Goal: Information Seeking & Learning: Learn about a topic

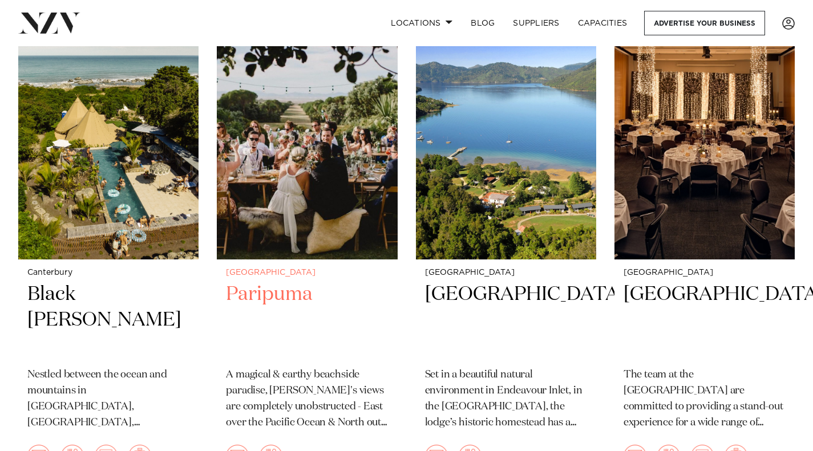
scroll to position [558, 0]
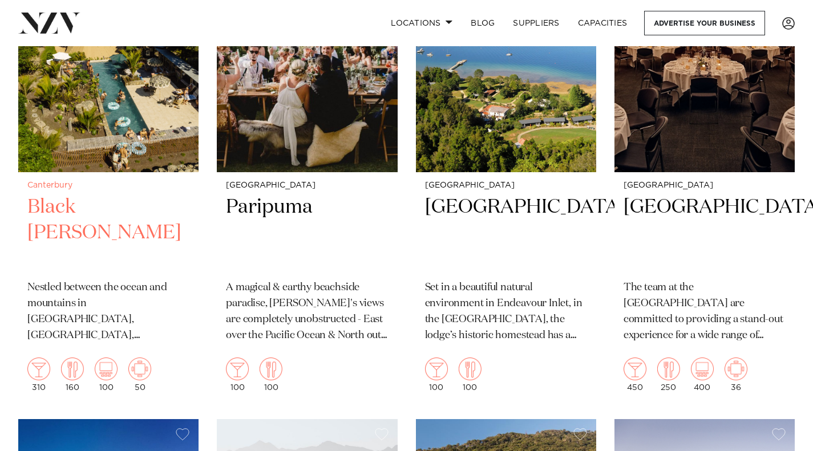
click at [95, 213] on h2 "Black [PERSON_NAME]" at bounding box center [108, 233] width 162 height 77
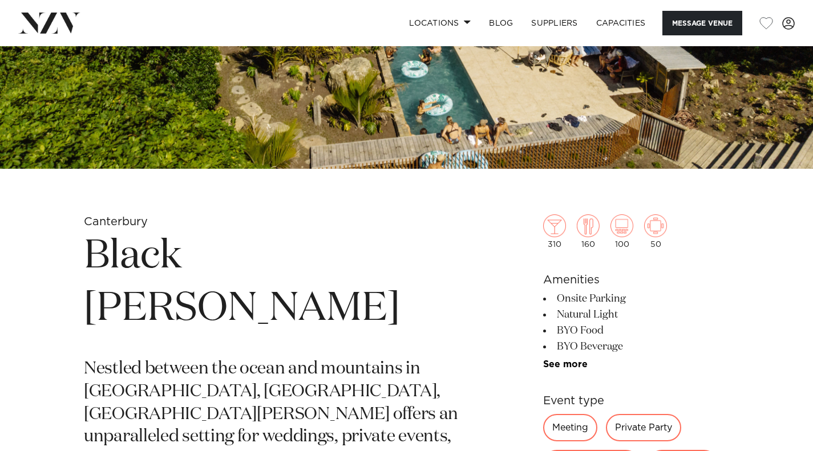
scroll to position [258, 0]
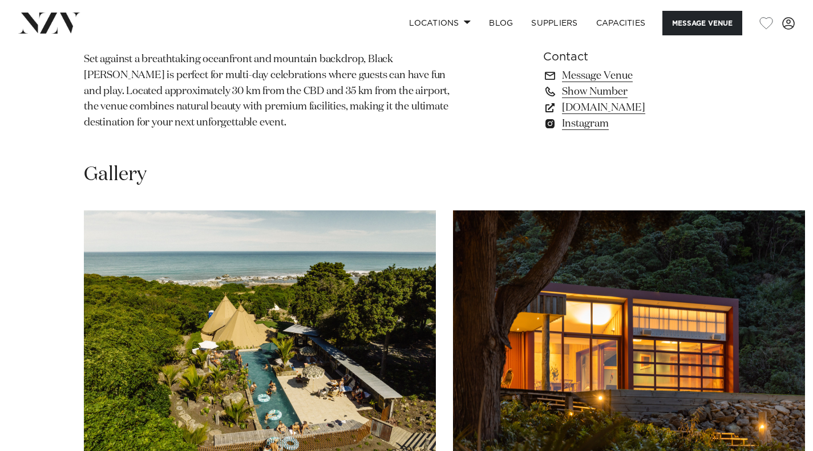
scroll to position [1086, 0]
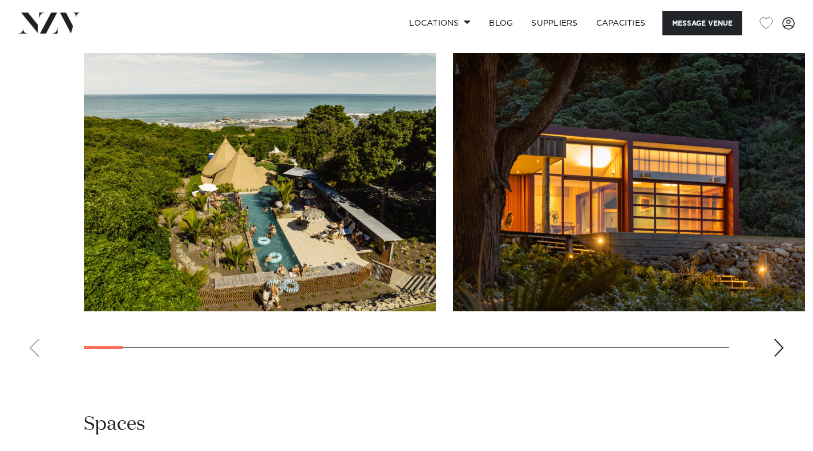
click at [791, 283] on swiper-container at bounding box center [406, 209] width 813 height 313
click at [779, 339] on div "Next slide" at bounding box center [778, 348] width 11 height 18
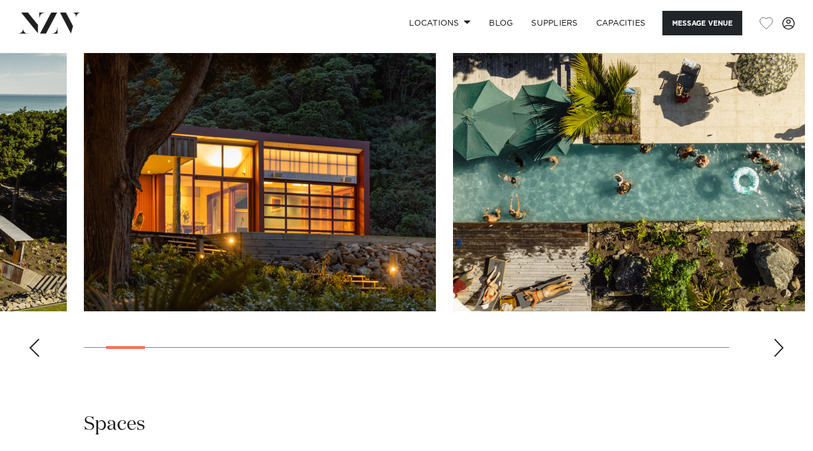
click at [779, 339] on div "Next slide" at bounding box center [778, 348] width 11 height 18
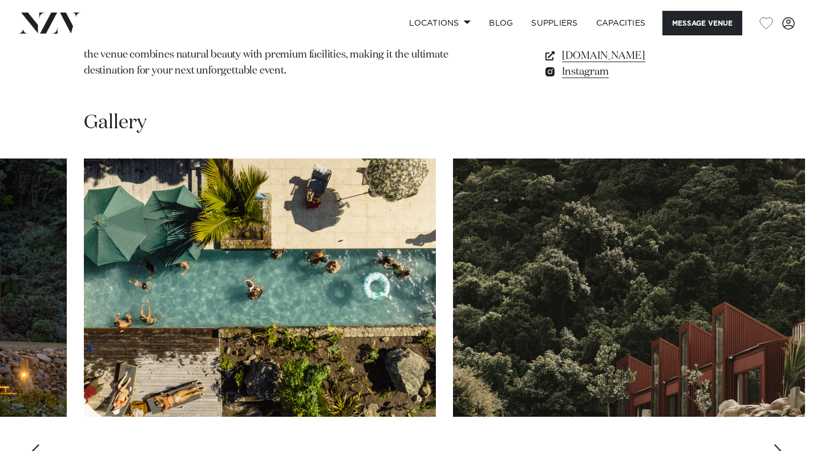
scroll to position [981, 0]
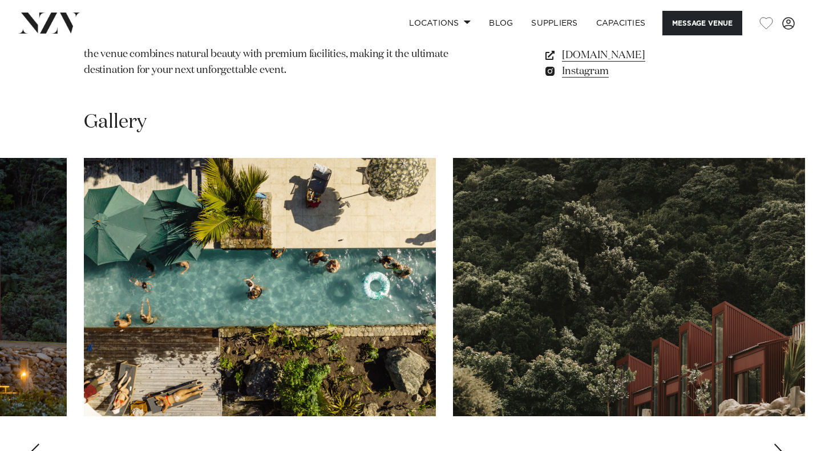
click at [779, 444] on div "Next slide" at bounding box center [778, 453] width 11 height 18
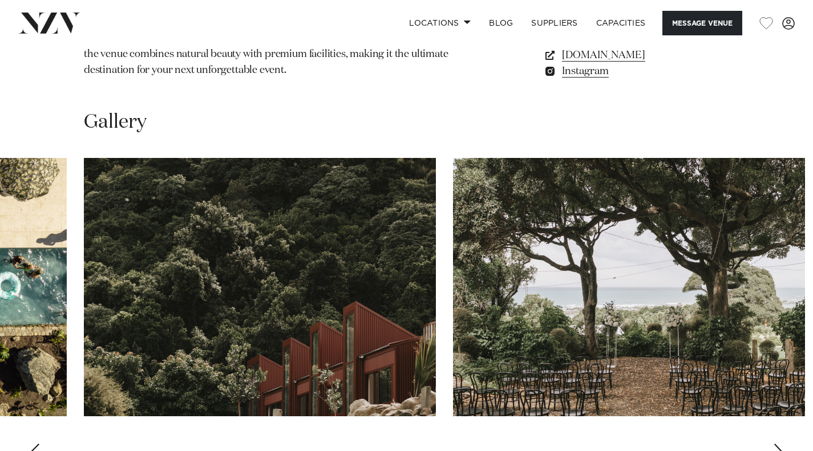
click at [779, 444] on div "Next slide" at bounding box center [778, 453] width 11 height 18
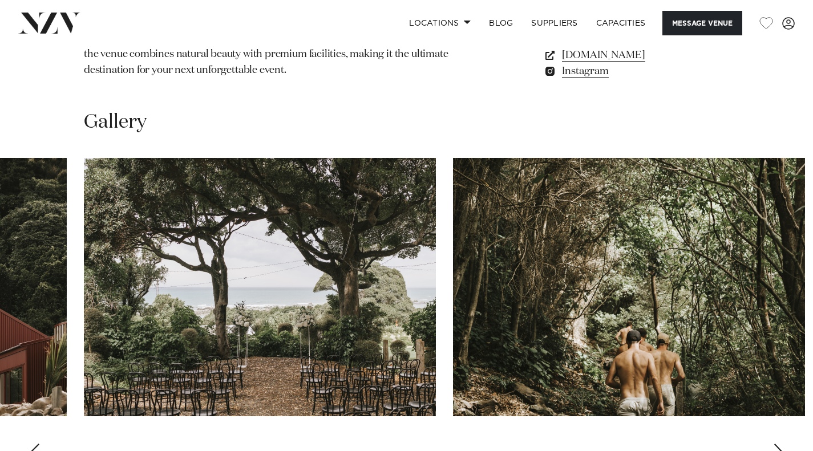
click at [779, 444] on div "Next slide" at bounding box center [778, 453] width 11 height 18
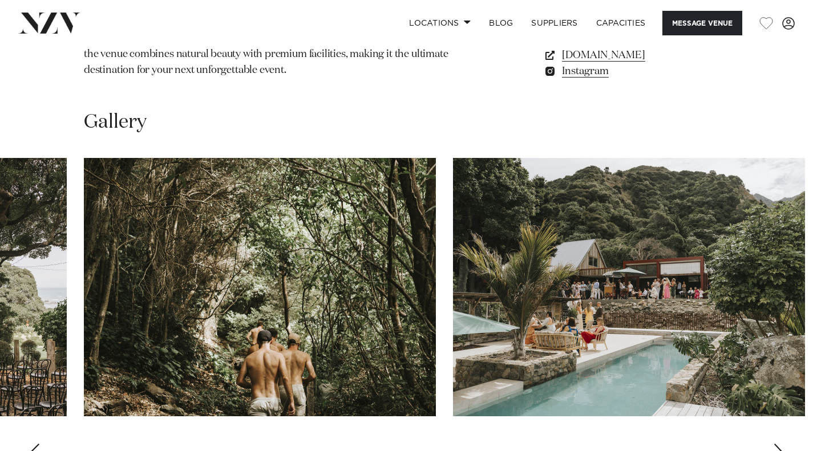
click at [779, 444] on div "Next slide" at bounding box center [778, 453] width 11 height 18
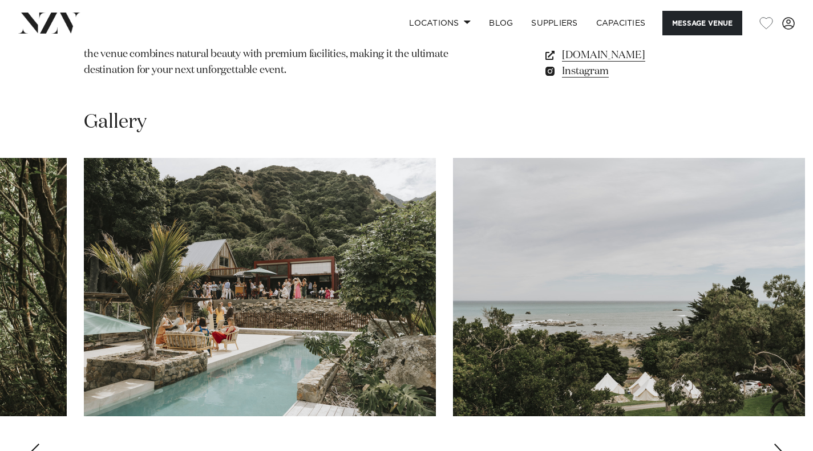
click at [779, 444] on div "Next slide" at bounding box center [778, 453] width 11 height 18
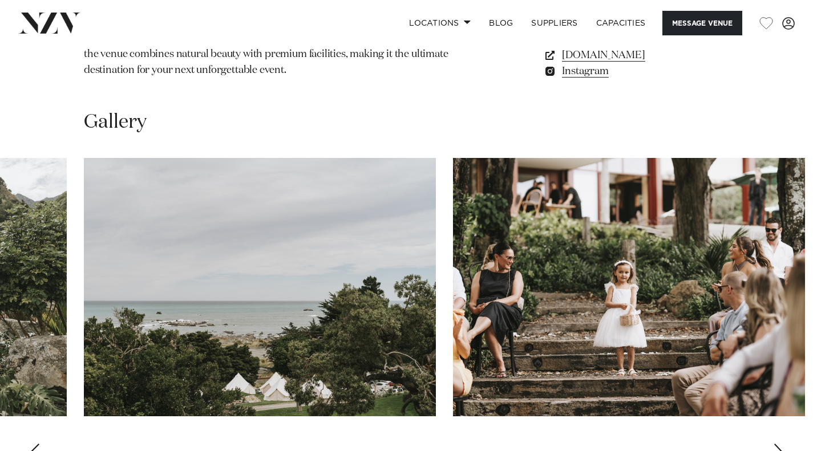
click at [779, 444] on div "Next slide" at bounding box center [778, 453] width 11 height 18
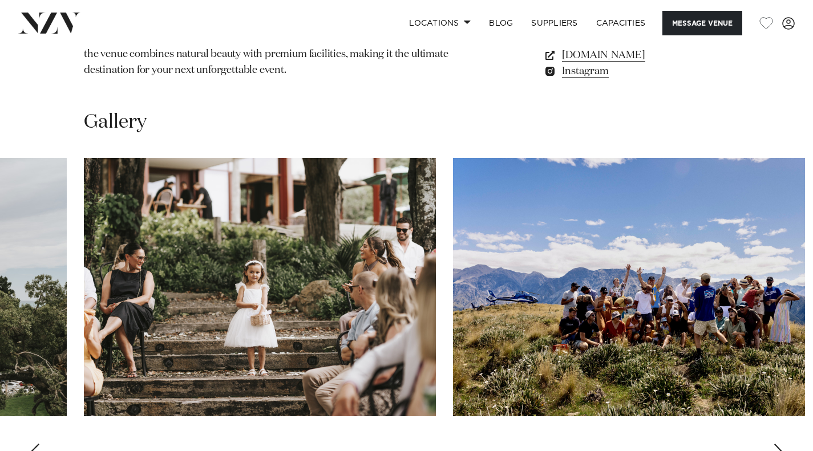
click at [779, 444] on div "Next slide" at bounding box center [778, 453] width 11 height 18
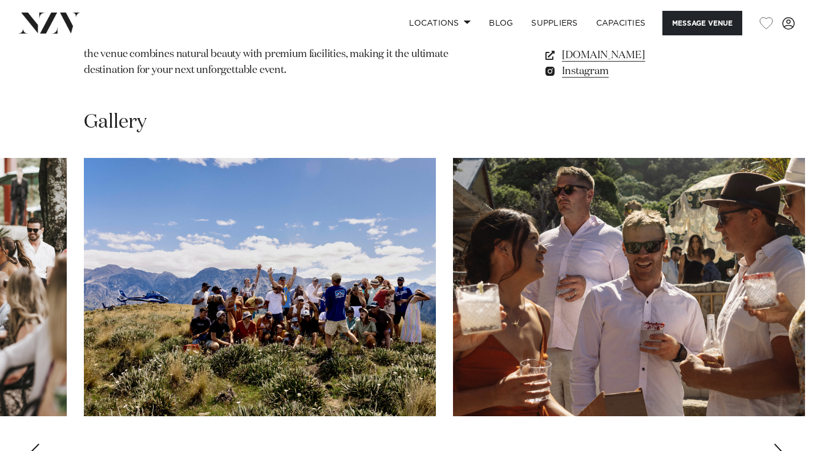
click at [779, 444] on div "Next slide" at bounding box center [778, 453] width 11 height 18
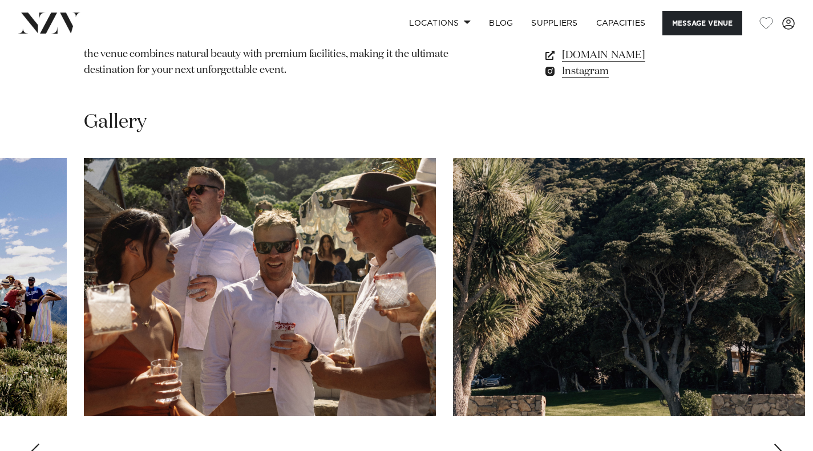
click at [779, 444] on div "Next slide" at bounding box center [778, 453] width 11 height 18
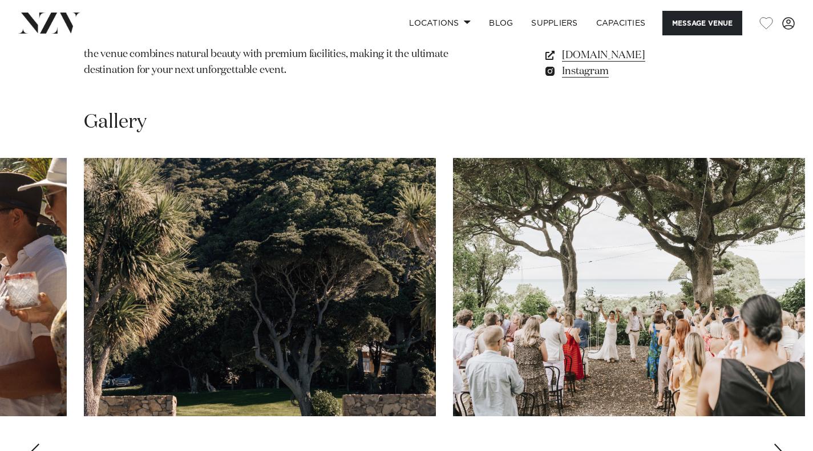
click at [779, 444] on div "Next slide" at bounding box center [778, 453] width 11 height 18
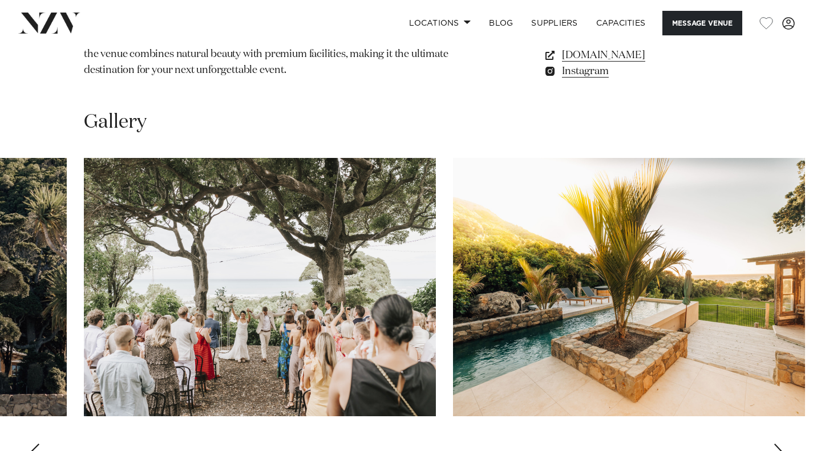
click at [779, 444] on div "Next slide" at bounding box center [778, 453] width 11 height 18
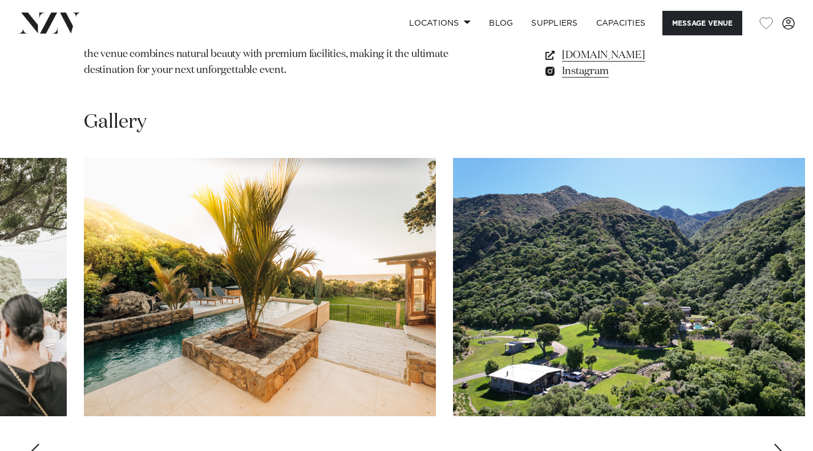
click at [779, 444] on div "Next slide" at bounding box center [778, 453] width 11 height 18
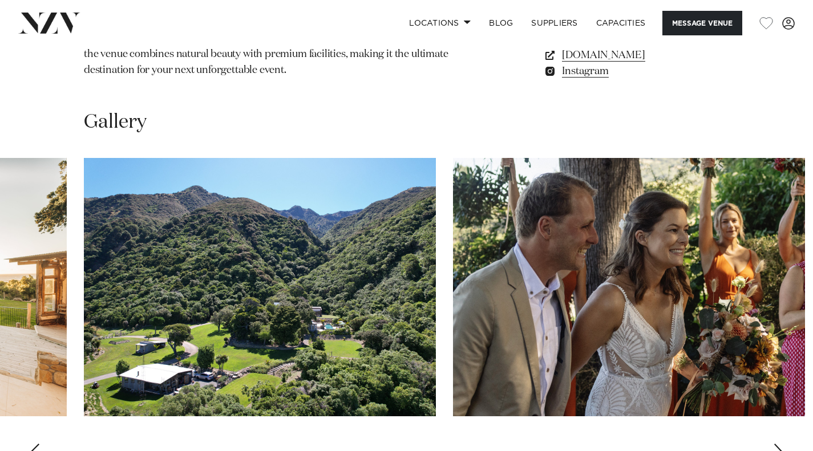
click at [779, 444] on div "Next slide" at bounding box center [778, 453] width 11 height 18
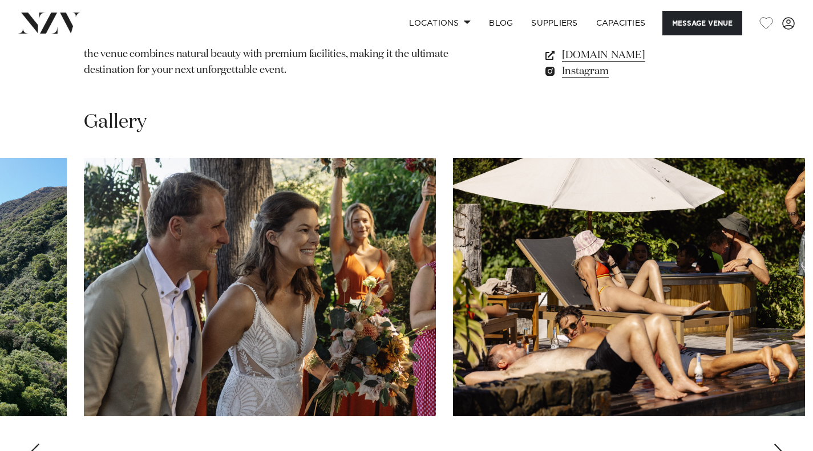
click at [779, 444] on div "Next slide" at bounding box center [778, 453] width 11 height 18
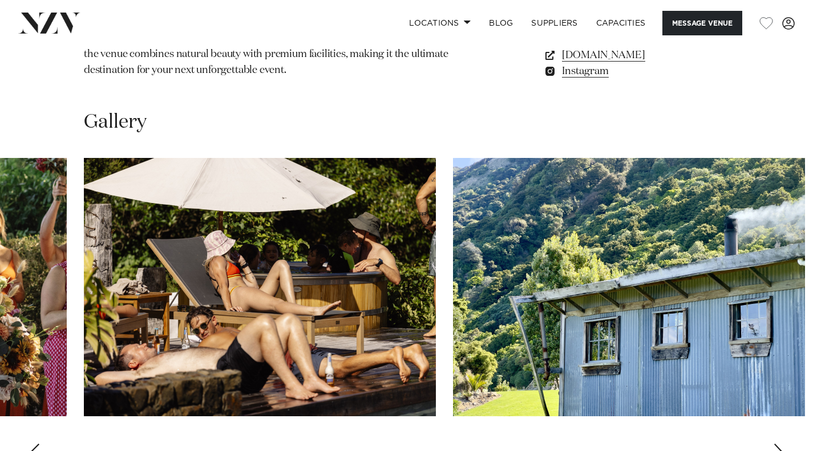
click at [779, 444] on div "Next slide" at bounding box center [778, 453] width 11 height 18
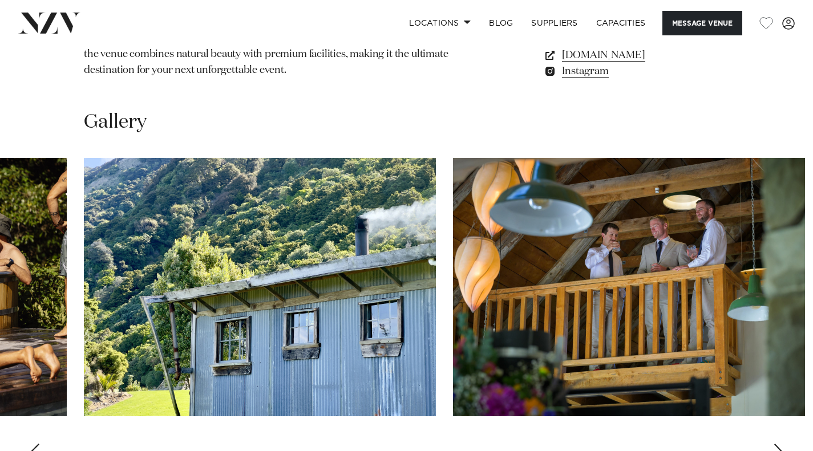
click at [779, 444] on div "Next slide" at bounding box center [778, 453] width 11 height 18
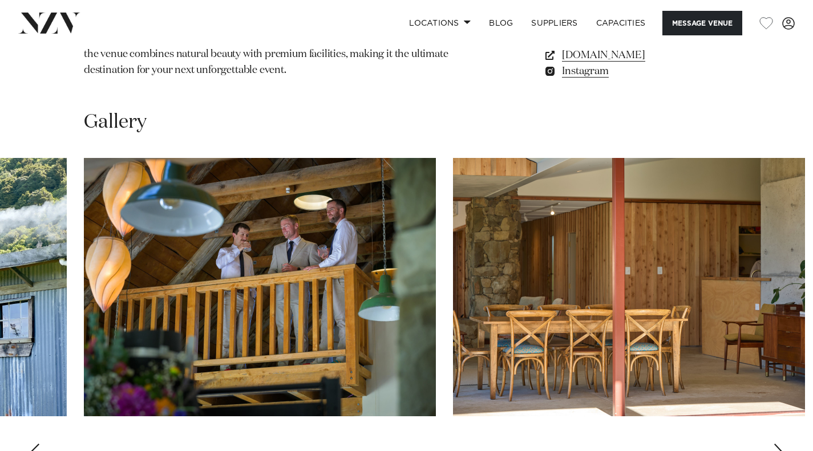
click at [779, 444] on div "Next slide" at bounding box center [778, 453] width 11 height 18
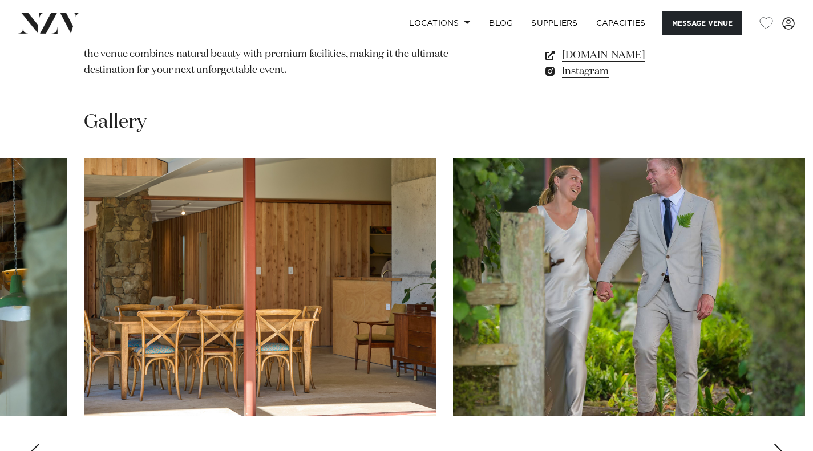
click at [779, 444] on div "Next slide" at bounding box center [778, 453] width 11 height 18
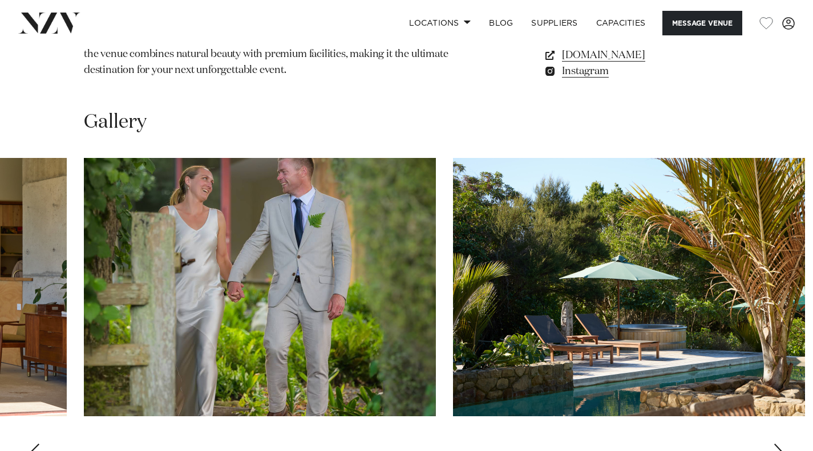
click at [779, 444] on div "Next slide" at bounding box center [778, 453] width 11 height 18
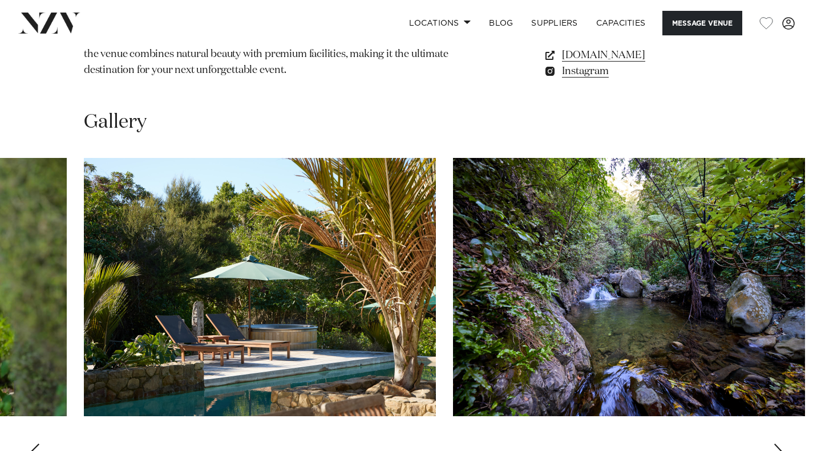
click at [779, 444] on div "Next slide" at bounding box center [778, 453] width 11 height 18
